Goal: Task Accomplishment & Management: Use online tool/utility

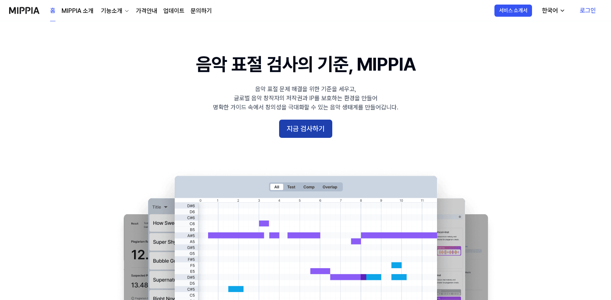
click at [308, 129] on button "지금 검사하기" at bounding box center [305, 129] width 53 height 18
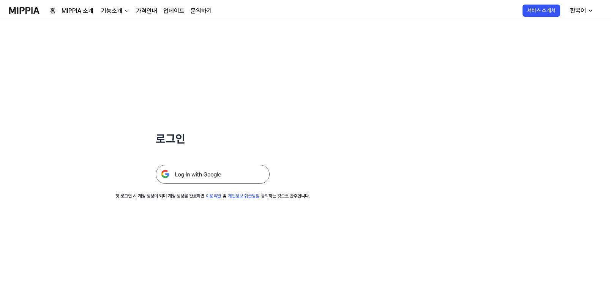
click at [262, 169] on img at bounding box center [213, 174] width 114 height 19
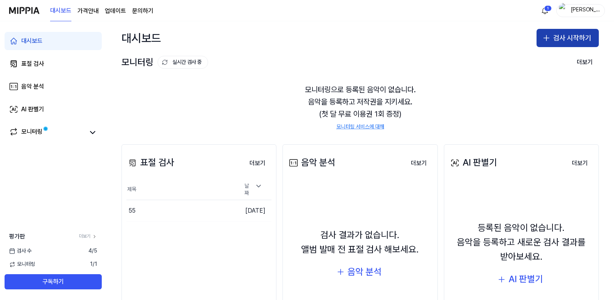
click at [582, 42] on button "검사 시작하기" at bounding box center [568, 38] width 62 height 18
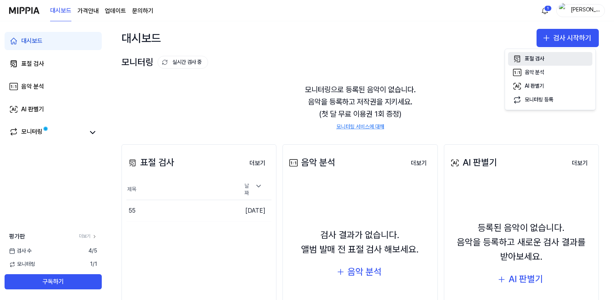
click at [543, 62] on div "표절 검사" at bounding box center [534, 59] width 19 height 8
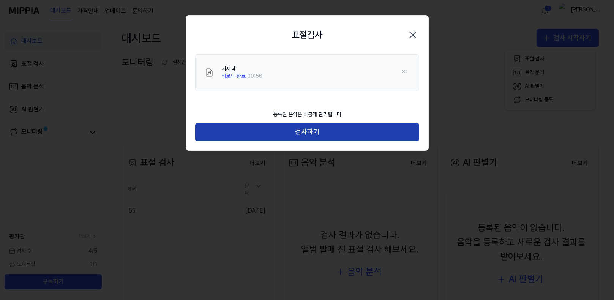
click at [290, 131] on button "검사하기" at bounding box center [307, 132] width 224 height 18
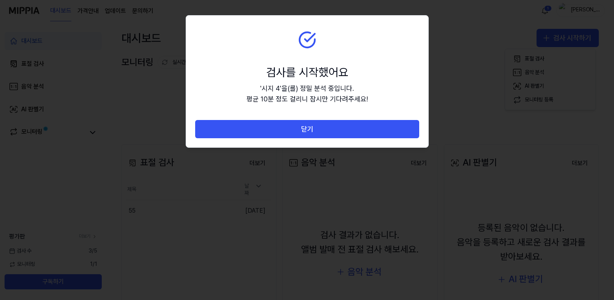
click at [290, 131] on button "닫기" at bounding box center [307, 129] width 224 height 18
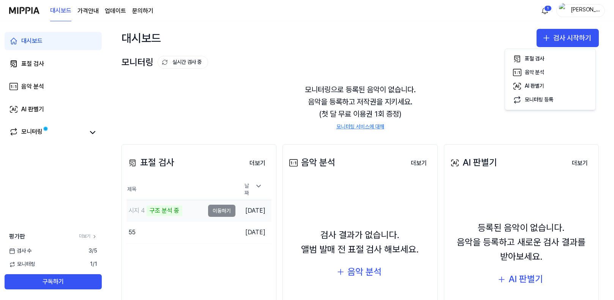
click at [236, 216] on td "2025.09.10." at bounding box center [253, 211] width 36 height 22
click at [235, 207] on td "2025.09.10." at bounding box center [253, 211] width 36 height 22
click at [213, 210] on td "시지 4 악보 분석 중 이동하기" at bounding box center [180, 210] width 109 height 21
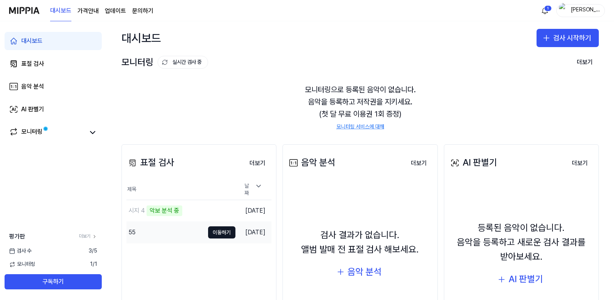
click at [193, 235] on div "55" at bounding box center [165, 232] width 78 height 21
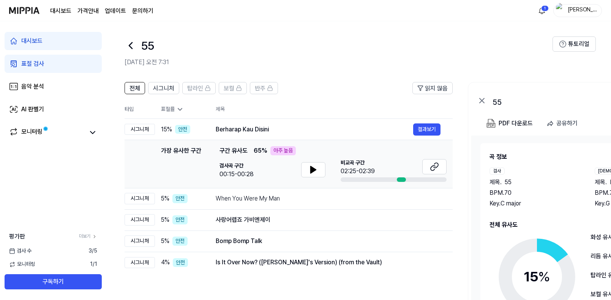
click at [132, 44] on icon at bounding box center [131, 45] width 12 height 12
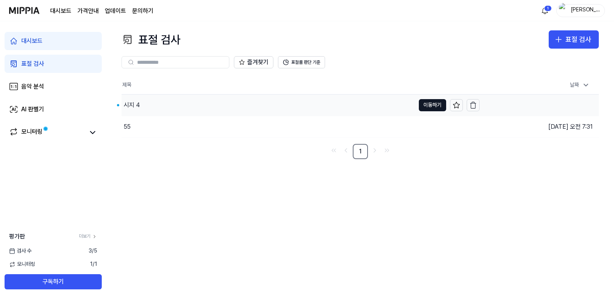
click at [161, 103] on div "시지 4" at bounding box center [269, 105] width 294 height 21
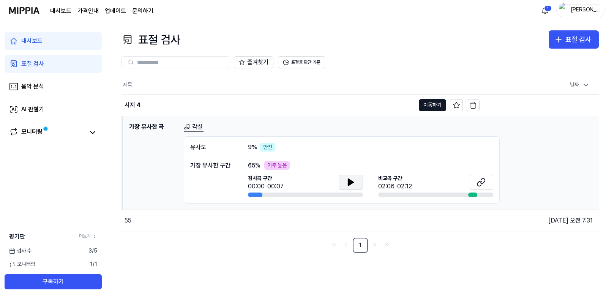
click at [352, 189] on button at bounding box center [351, 182] width 24 height 15
click at [347, 187] on button at bounding box center [351, 182] width 24 height 15
drag, startPoint x: 257, startPoint y: 198, endPoint x: 248, endPoint y: 199, distance: 8.4
click at [252, 198] on div "유사도 9 % 안전 가장 유사한 구간 65 % 아주 높음 검사곡 구간 00:01/00:07 비교곡 구간 02:06-02:12" at bounding box center [342, 170] width 316 height 68
click at [248, 199] on div "유사도 9 % 안전 가장 유사한 구간 65 % 아주 높음 검사곡 구간 00:01/00:07 비교곡 구간 02:06-02:12" at bounding box center [342, 170] width 316 height 68
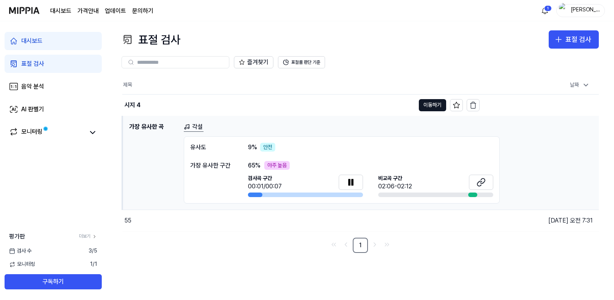
click at [251, 194] on div at bounding box center [255, 195] width 14 height 5
click at [346, 180] on button at bounding box center [351, 182] width 24 height 15
click at [481, 181] on icon at bounding box center [479, 183] width 5 height 5
click at [249, 146] on span "9 %" at bounding box center [252, 147] width 9 height 9
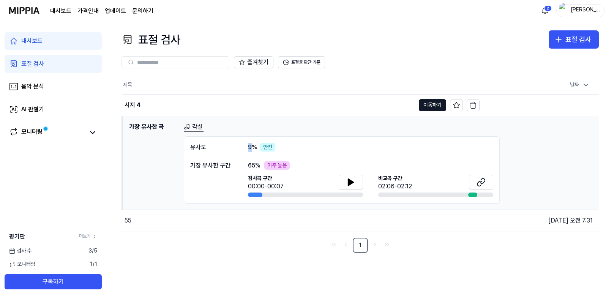
click at [147, 127] on h1 "가장 유사한 곡" at bounding box center [153, 163] width 49 height 82
click at [439, 103] on button "이동하기" at bounding box center [432, 105] width 27 height 12
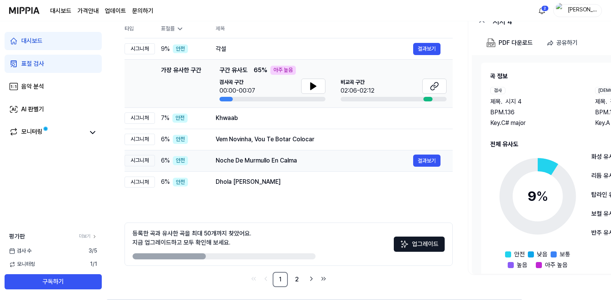
scroll to position [83, 0]
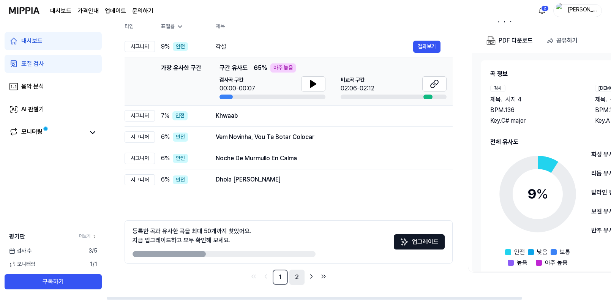
click at [295, 275] on link "2" at bounding box center [296, 277] width 15 height 15
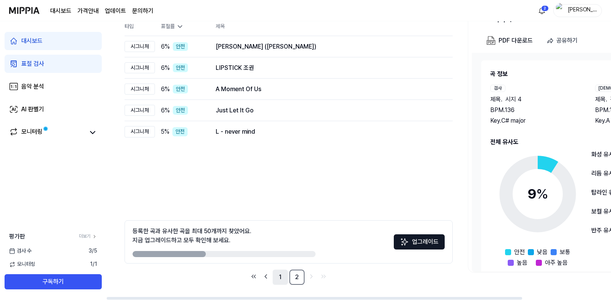
click at [281, 278] on link "1" at bounding box center [280, 277] width 15 height 15
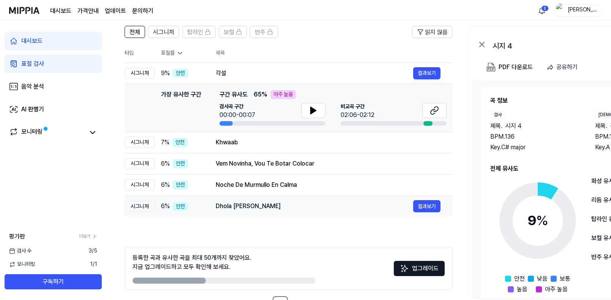
scroll to position [45, 0]
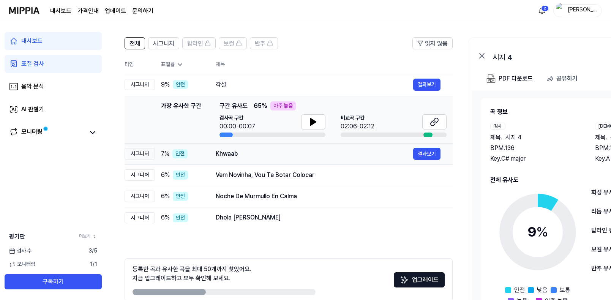
click at [203, 159] on td "7 % 안전" at bounding box center [179, 153] width 49 height 21
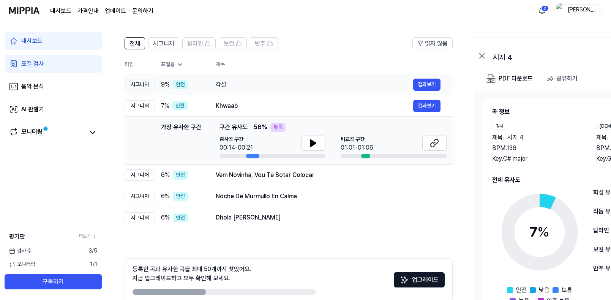
click at [200, 84] on div "9 % 안전" at bounding box center [182, 84] width 43 height 9
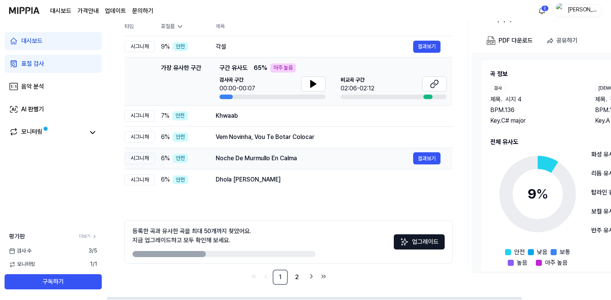
scroll to position [7, 0]
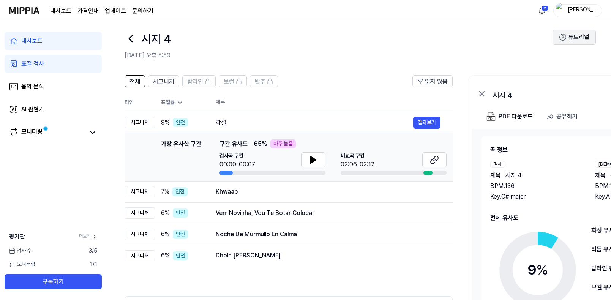
click at [572, 41] on button "튜토리얼" at bounding box center [573, 37] width 43 height 15
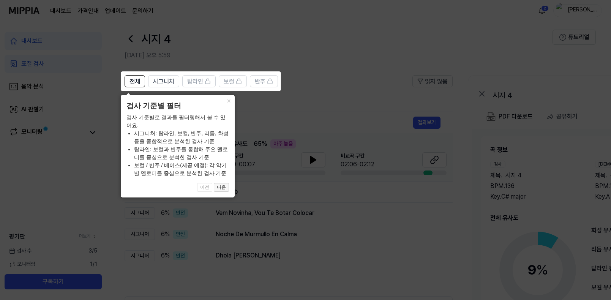
click at [225, 190] on button "다음" at bounding box center [221, 187] width 15 height 9
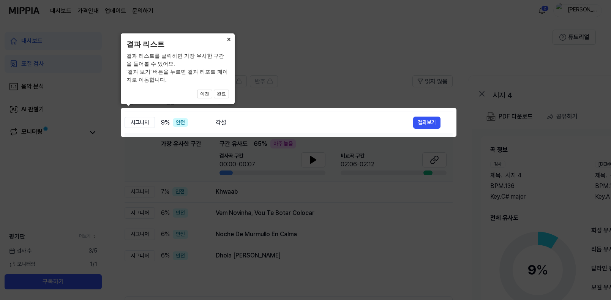
click at [230, 39] on button "×" at bounding box center [229, 38] width 12 height 11
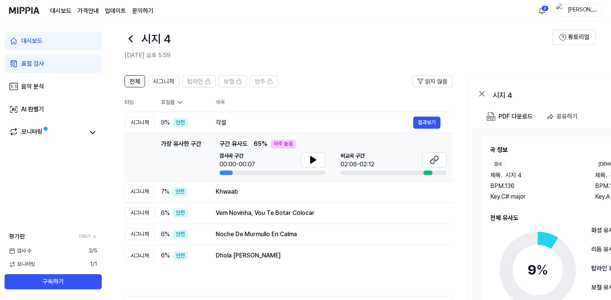
click at [75, 60] on link "표절 검사" at bounding box center [53, 64] width 97 height 18
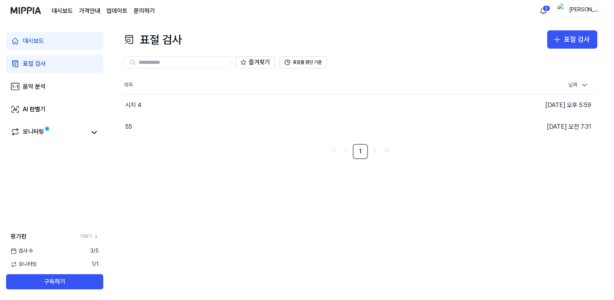
scroll to position [0, 0]
click at [68, 88] on link "음악 분석" at bounding box center [53, 86] width 97 height 18
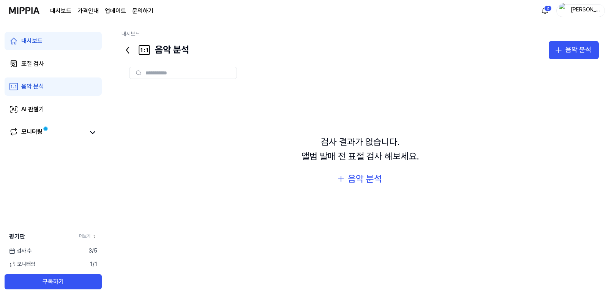
click at [140, 49] on icon at bounding box center [144, 50] width 12 height 12
click at [159, 71] on input "text" at bounding box center [188, 72] width 87 height 7
type input "*"
click at [230, 76] on div "*" at bounding box center [183, 73] width 108 height 12
click at [228, 74] on icon at bounding box center [228, 72] width 3 height 3
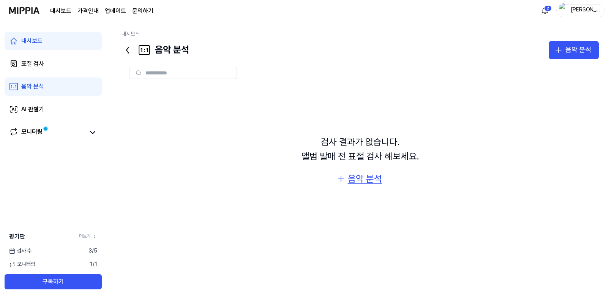
click at [358, 177] on div "음악 분석" at bounding box center [365, 179] width 34 height 14
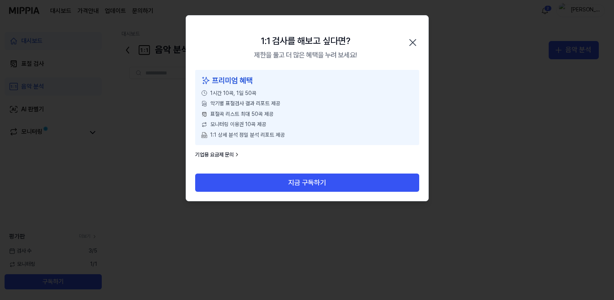
drag, startPoint x: 258, startPoint y: 54, endPoint x: 320, endPoint y: 57, distance: 62.4
click at [320, 57] on div "제한을 풀고 더 많은 혜택을 누려 보세요!" at bounding box center [305, 55] width 103 height 11
click at [412, 42] on icon "button" at bounding box center [413, 42] width 6 height 6
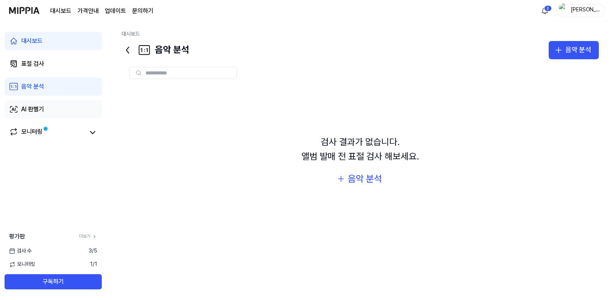
click at [66, 106] on link "AI 판별기" at bounding box center [53, 109] width 97 height 18
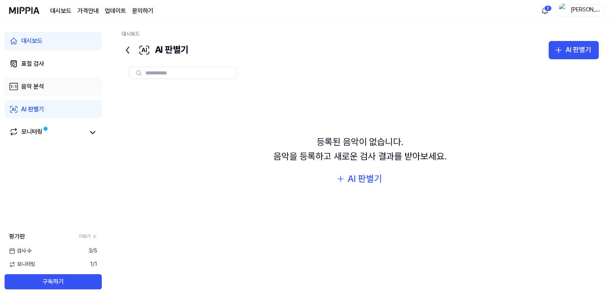
click at [55, 93] on link "음악 분석" at bounding box center [53, 86] width 97 height 18
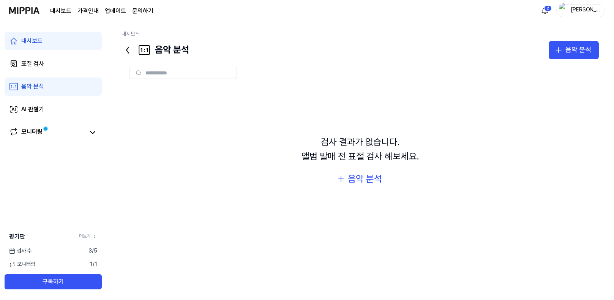
click at [179, 76] on div at bounding box center [183, 73] width 108 height 12
click at [62, 71] on link "표절 검사" at bounding box center [53, 64] width 97 height 18
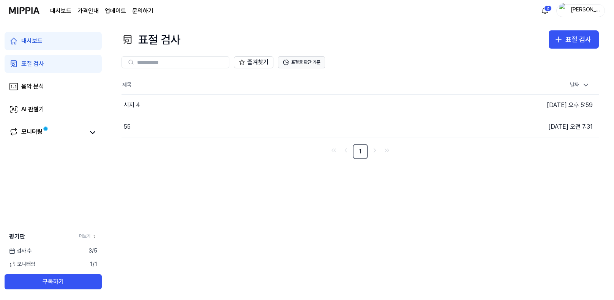
click at [295, 65] on button "표절률 판단 기준" at bounding box center [301, 62] width 47 height 12
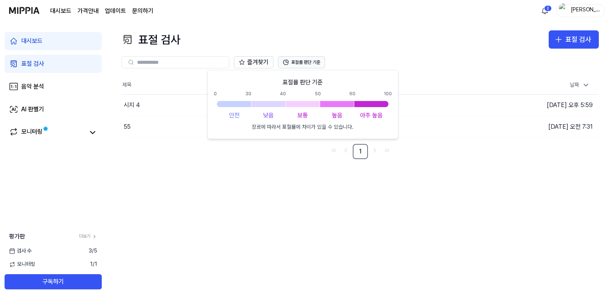
click at [298, 59] on button "표절률 판단 기준" at bounding box center [301, 62] width 47 height 12
